Goal: Task Accomplishment & Management: Use online tool/utility

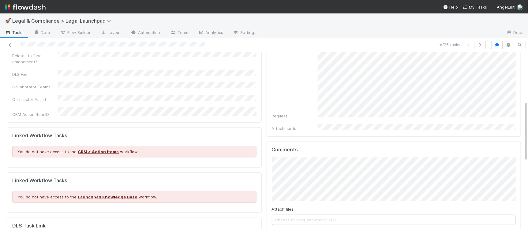
scroll to position [144, 0]
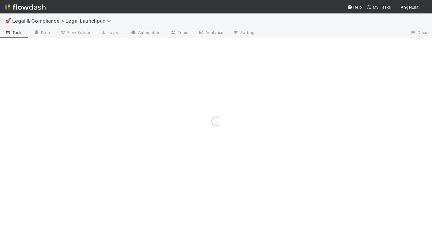
click at [30, 10] on img at bounding box center [25, 7] width 41 height 10
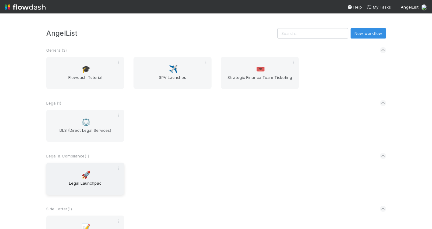
click at [91, 170] on div "🚀 Legal Launchpad" at bounding box center [85, 179] width 78 height 32
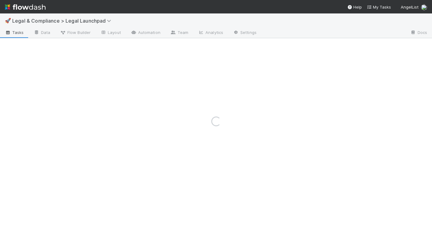
click at [257, 20] on div "Loading..." at bounding box center [216, 121] width 432 height 216
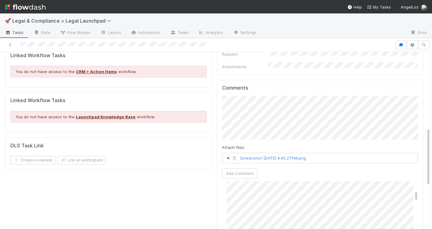
scroll to position [230, 0]
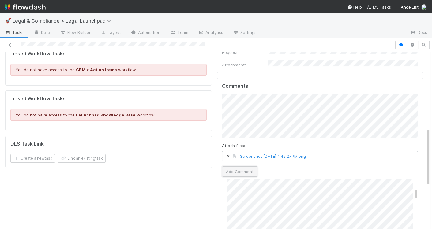
drag, startPoint x: 244, startPoint y: 164, endPoint x: 334, endPoint y: 169, distance: 90.1
click at [245, 166] on button "Add Comment" at bounding box center [239, 171] width 35 height 10
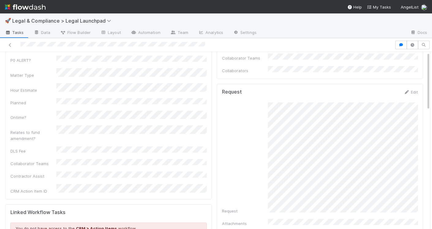
scroll to position [0, 0]
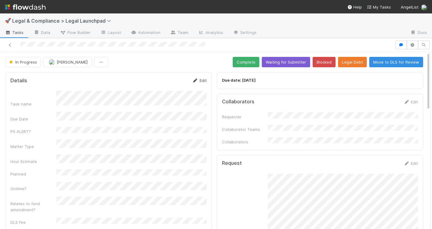
click at [199, 80] on link "Edit" at bounding box center [199, 80] width 14 height 5
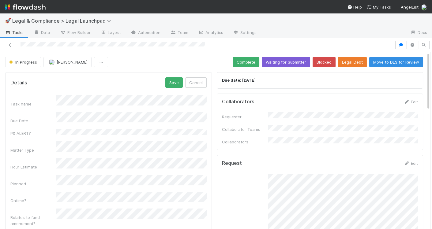
click at [34, 151] on div "Task name Due Date P0 ALERT? Matter Type Hour Estimate Planned Ontime? Relates …" at bounding box center [108, 192] width 196 height 195
drag, startPoint x: 172, startPoint y: 84, endPoint x: 169, endPoint y: 91, distance: 7.8
click at [172, 84] on button "Save" at bounding box center [173, 82] width 17 height 10
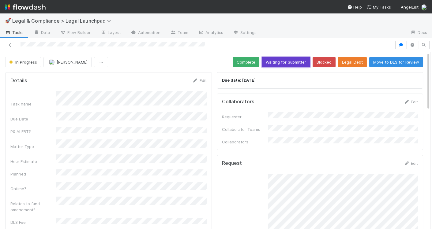
click at [294, 61] on button "Waiting for Submitter" at bounding box center [286, 62] width 48 height 10
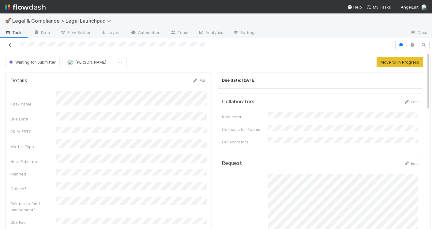
click at [11, 43] on icon at bounding box center [10, 45] width 6 height 4
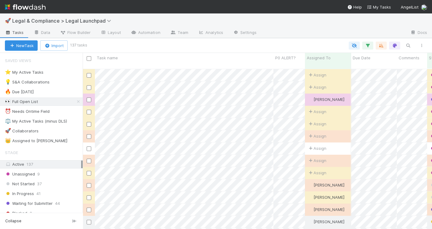
scroll to position [165, 349]
click at [64, 71] on div "⭐ My Active Tasks 25" at bounding box center [44, 73] width 78 height 8
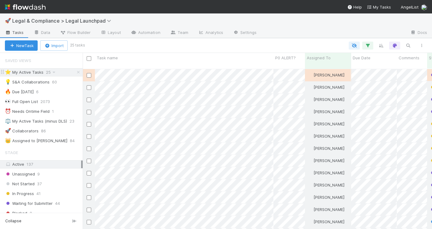
scroll to position [165, 349]
